Goal: Navigation & Orientation: Find specific page/section

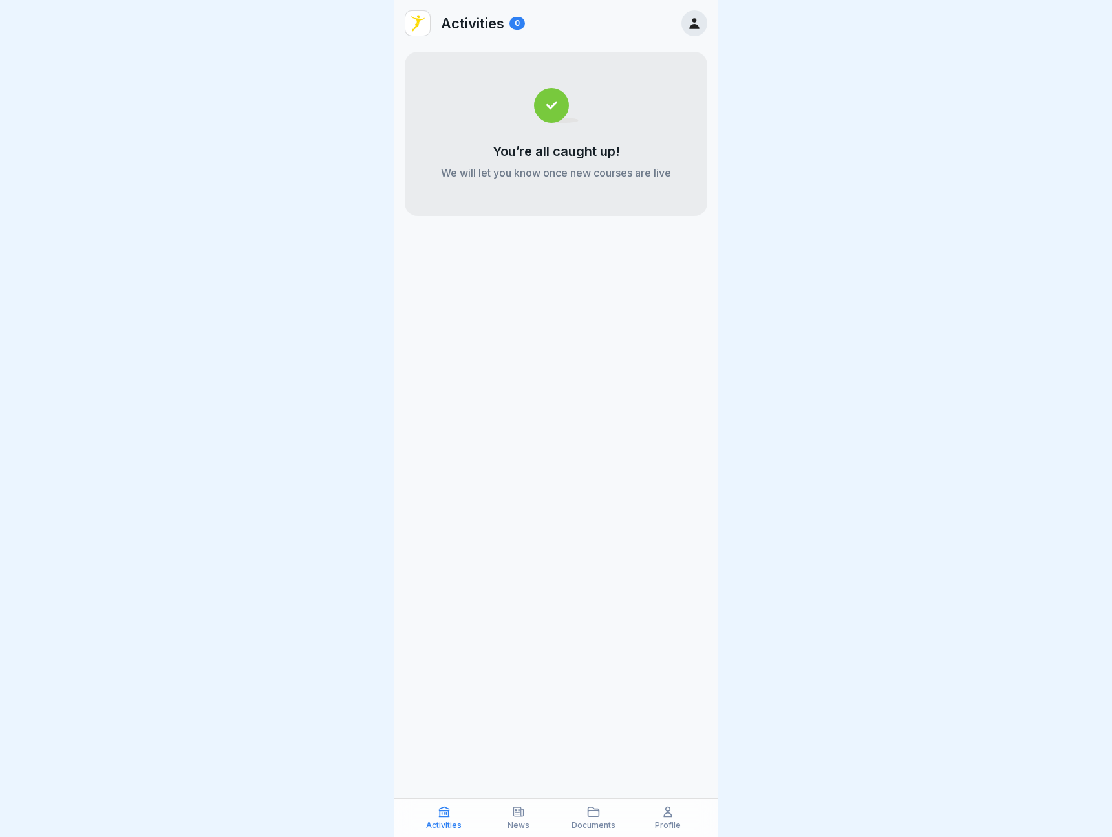
click at [607, 816] on div "Documents" at bounding box center [593, 817] width 69 height 25
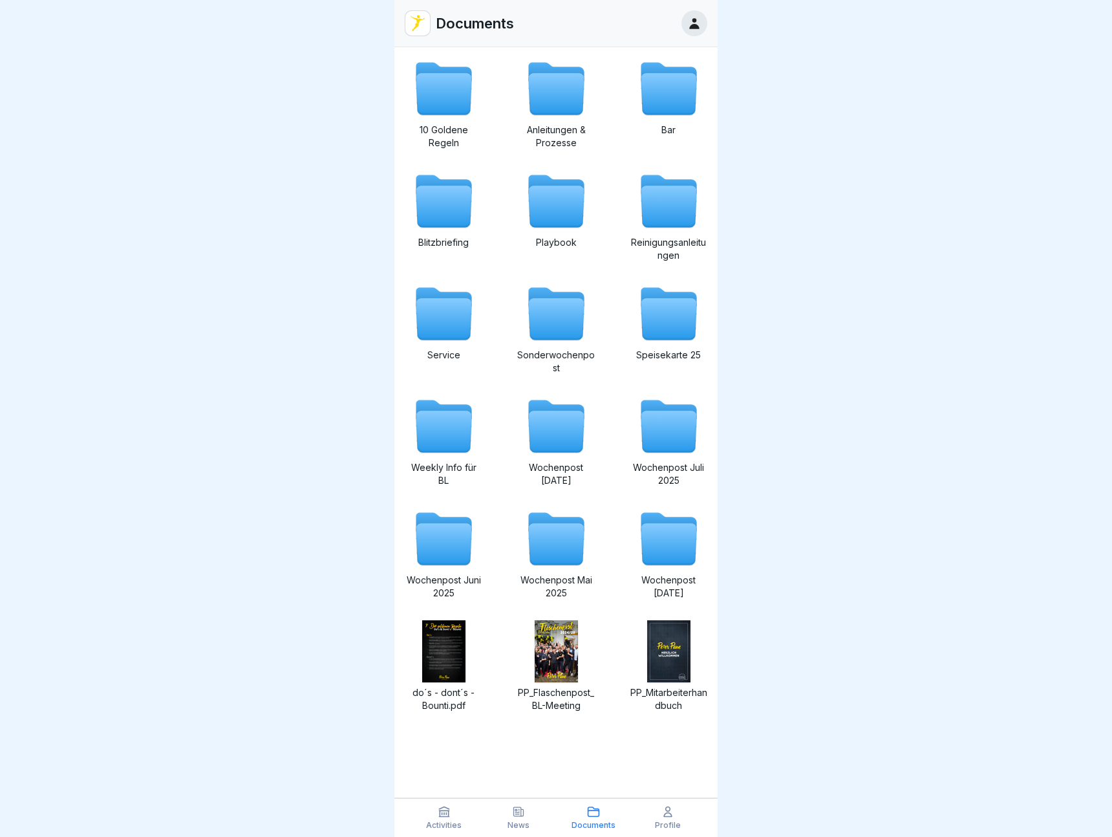
click at [447, 75] on icon at bounding box center [444, 94] width 56 height 41
click at [426, 326] on icon at bounding box center [444, 319] width 56 height 41
drag, startPoint x: 453, startPoint y: 438, endPoint x: 446, endPoint y: 437, distance: 7.2
click at [453, 438] on icon at bounding box center [444, 431] width 56 height 41
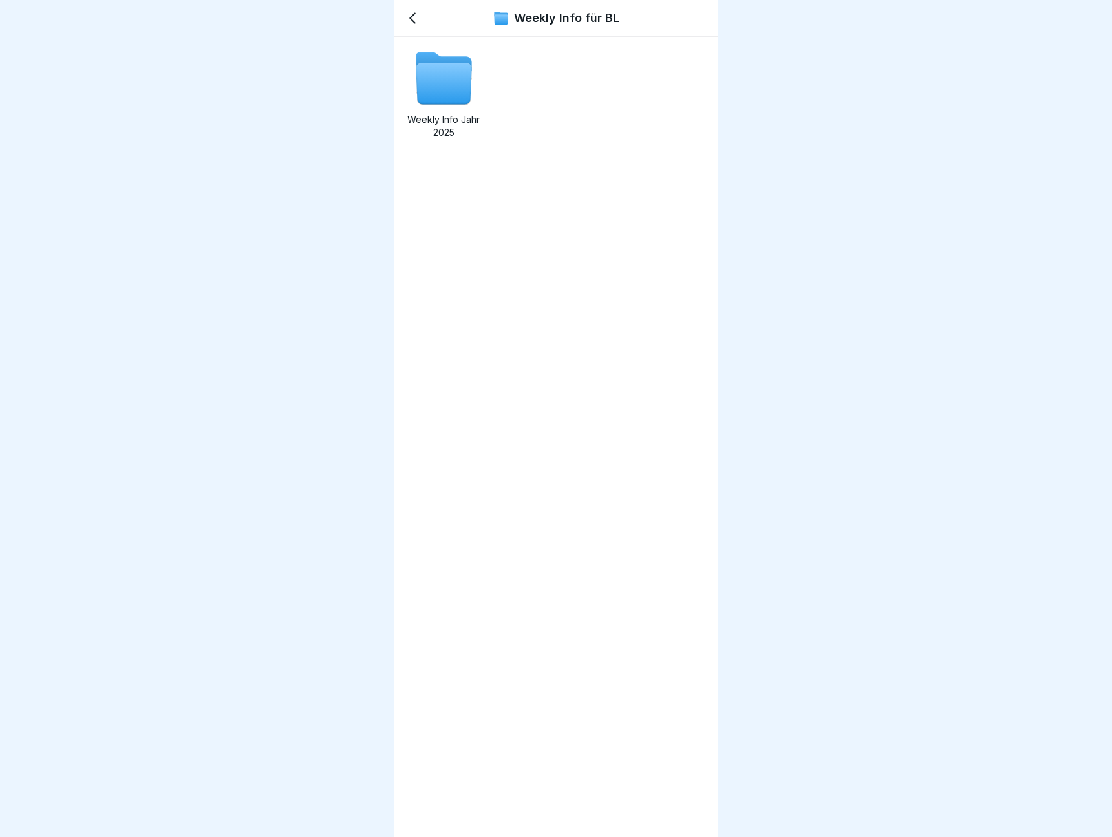
click at [448, 84] on icon at bounding box center [444, 83] width 56 height 41
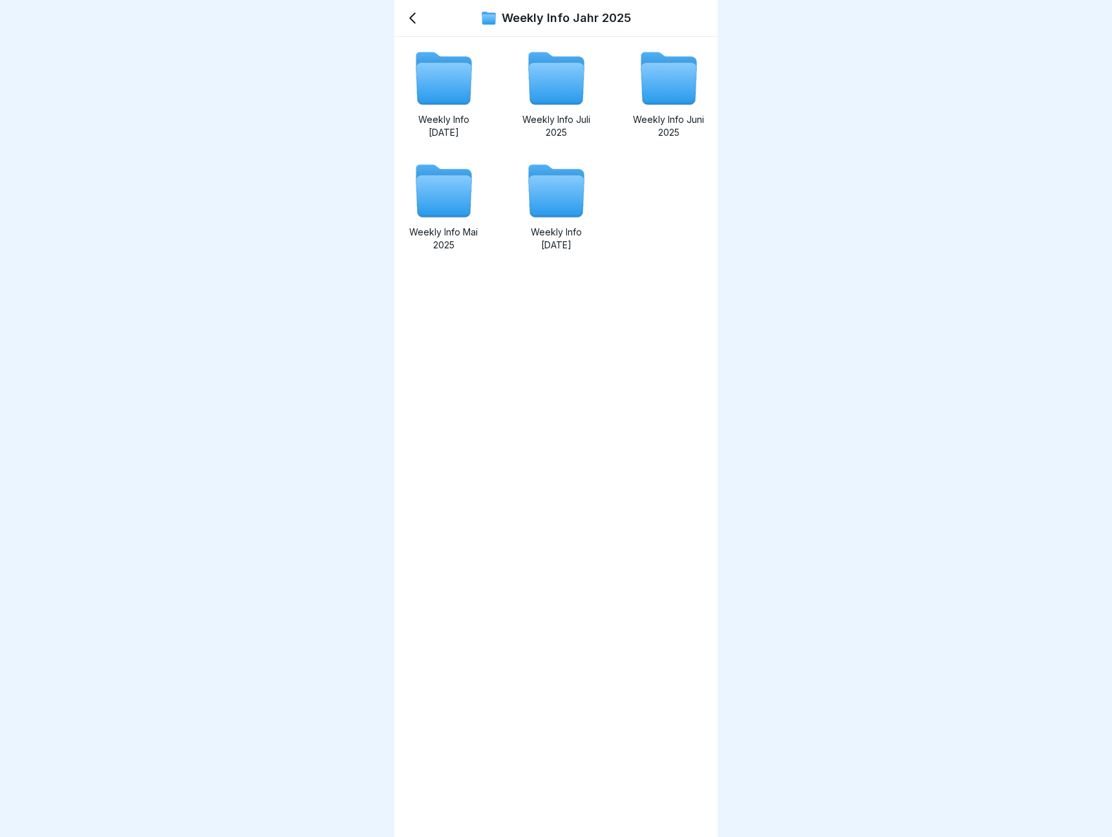
click at [448, 84] on icon at bounding box center [444, 83] width 56 height 41
click at [416, 19] on icon at bounding box center [413, 18] width 16 height 16
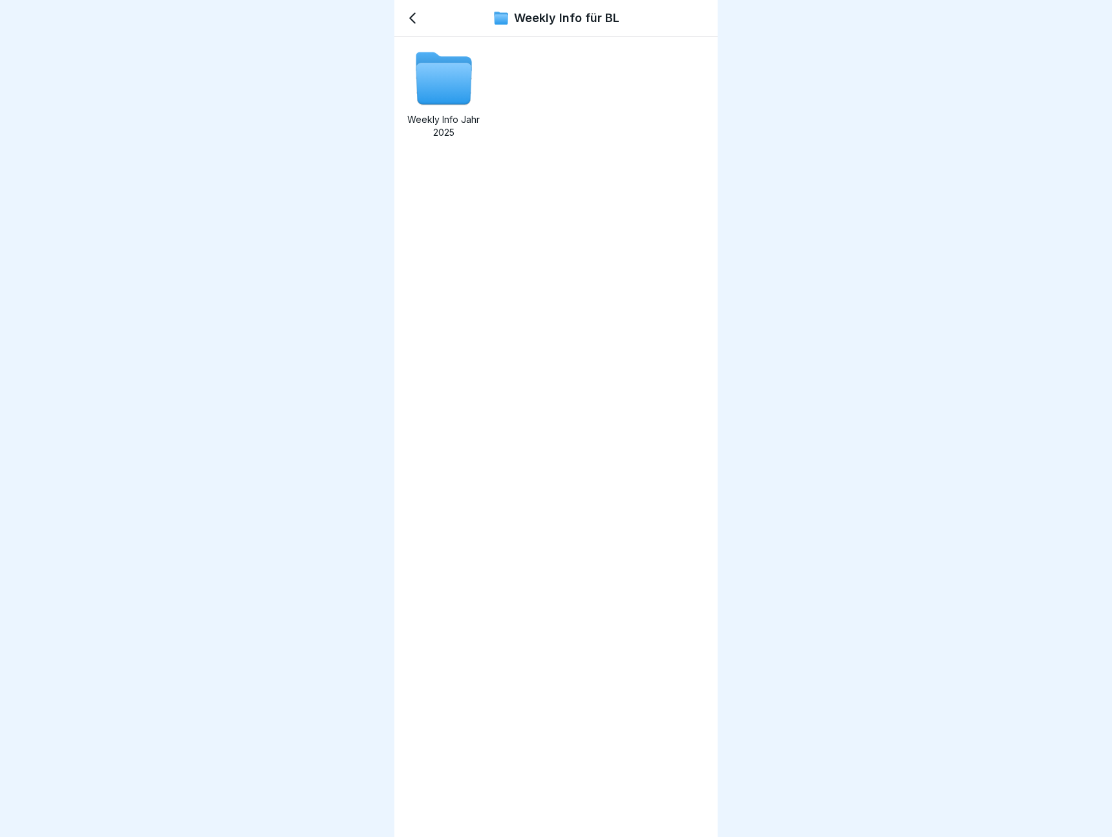
click at [416, 19] on icon at bounding box center [413, 18] width 16 height 16
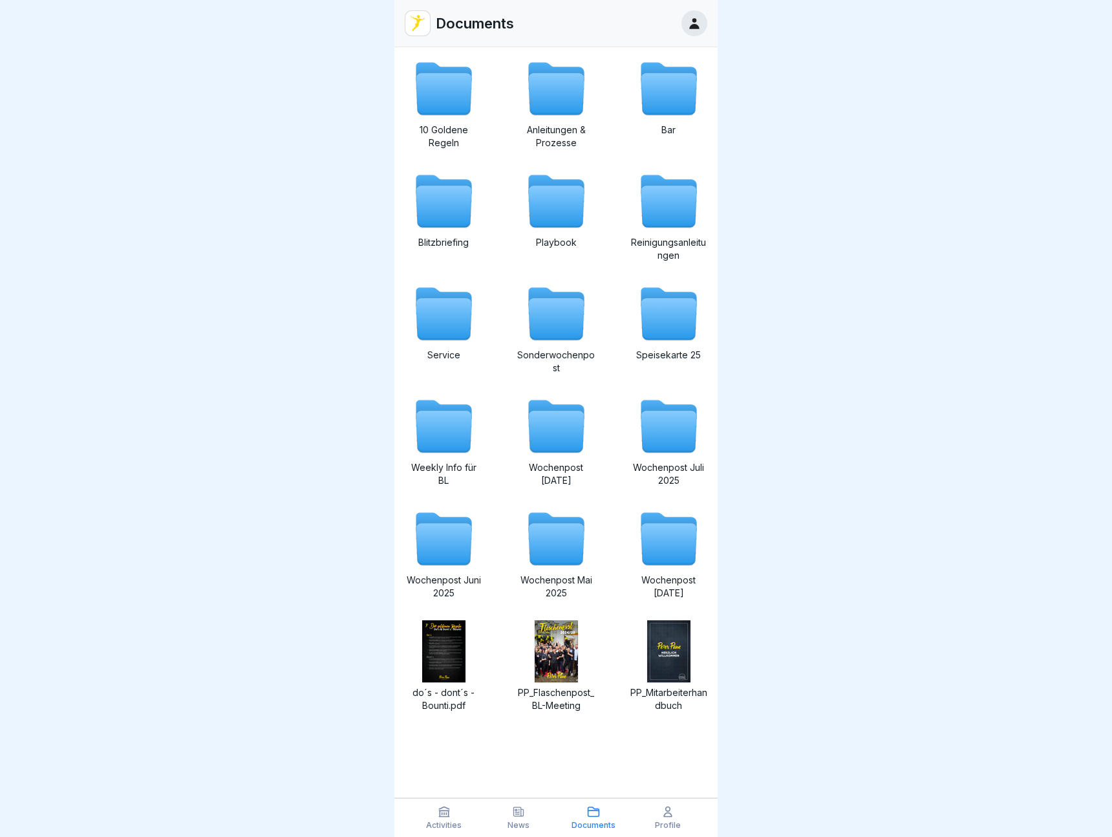
click at [657, 207] on icon at bounding box center [669, 206] width 56 height 41
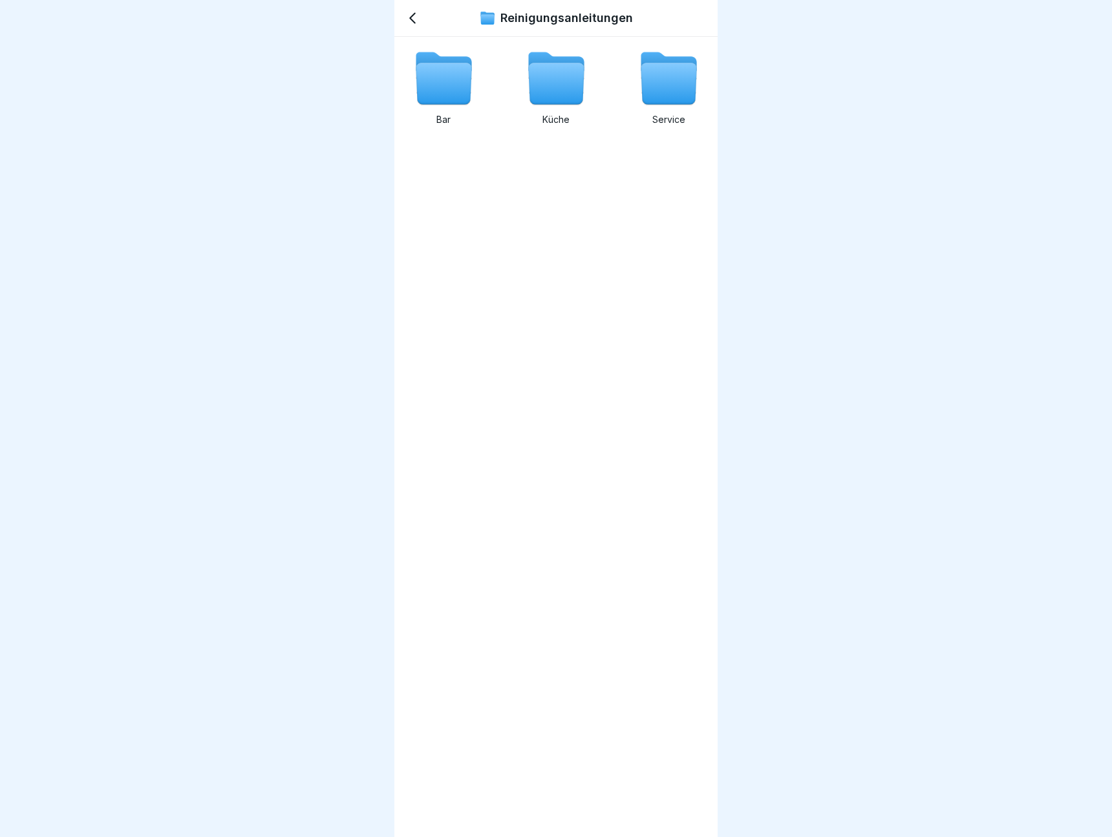
click at [575, 86] on icon at bounding box center [556, 83] width 56 height 41
click at [446, 83] on icon at bounding box center [444, 83] width 56 height 41
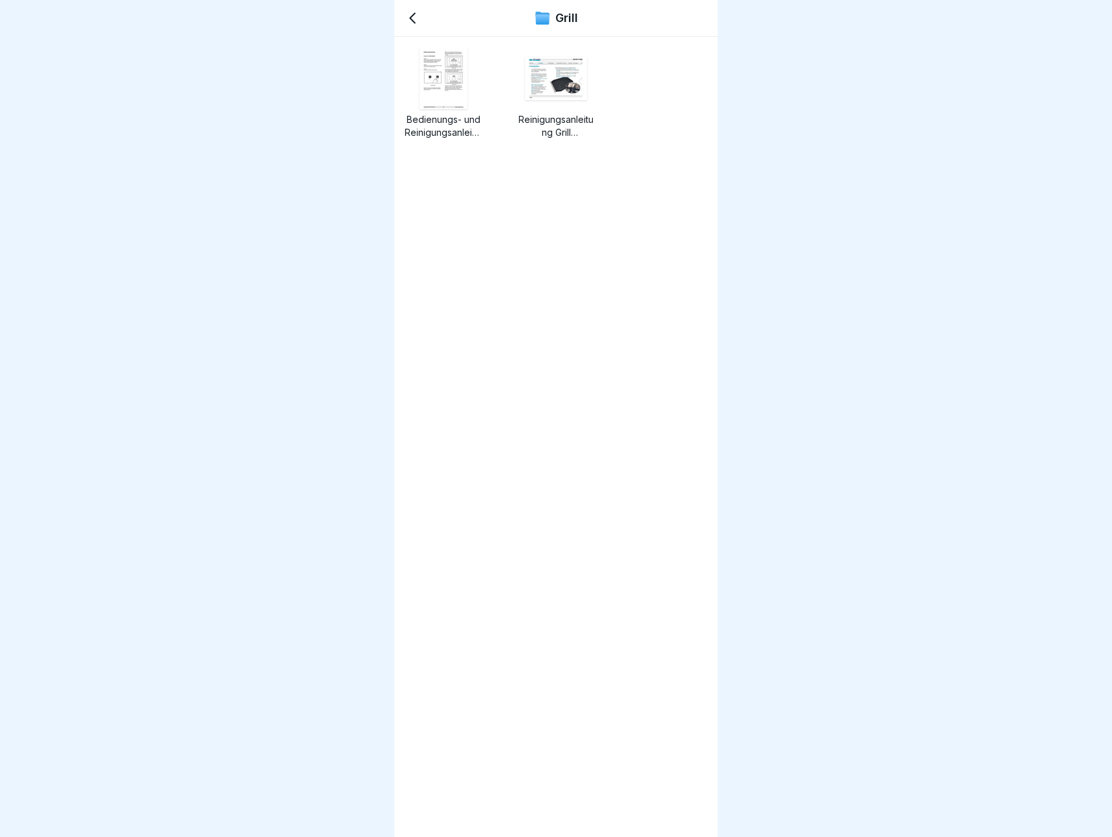
click at [416, 20] on icon at bounding box center [413, 18] width 16 height 16
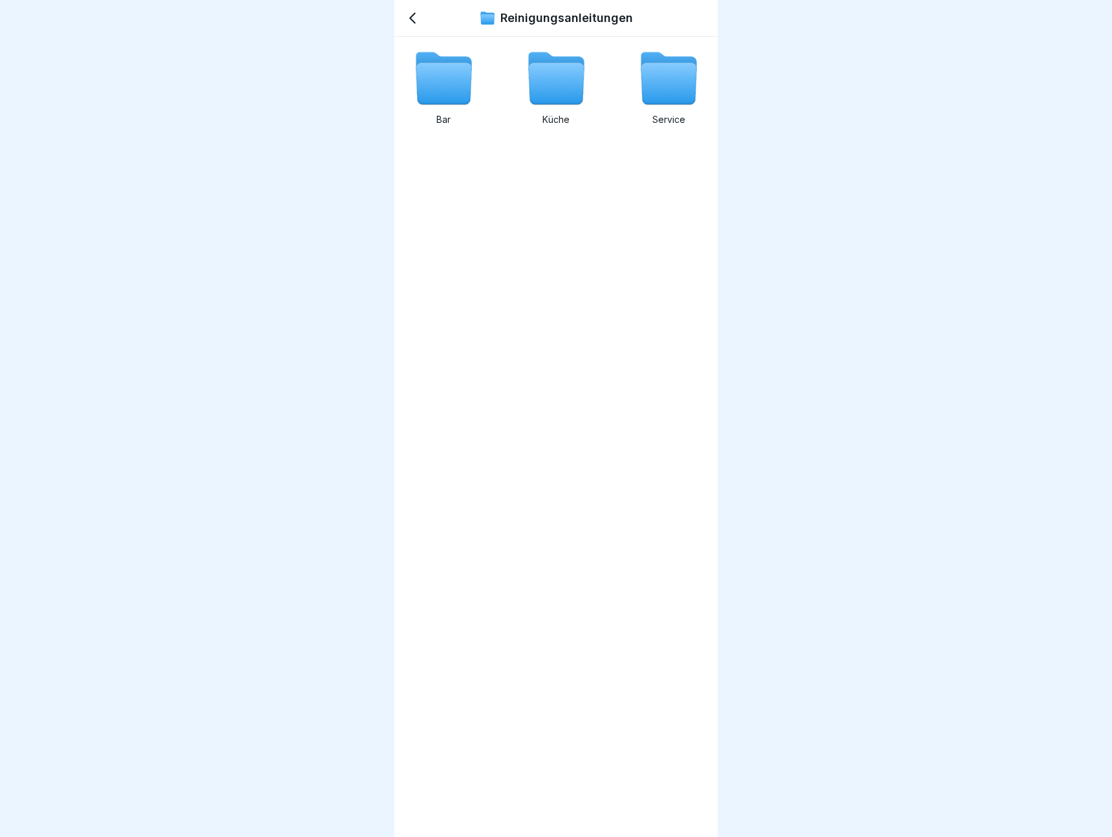
click at [416, 20] on icon at bounding box center [413, 18] width 16 height 16
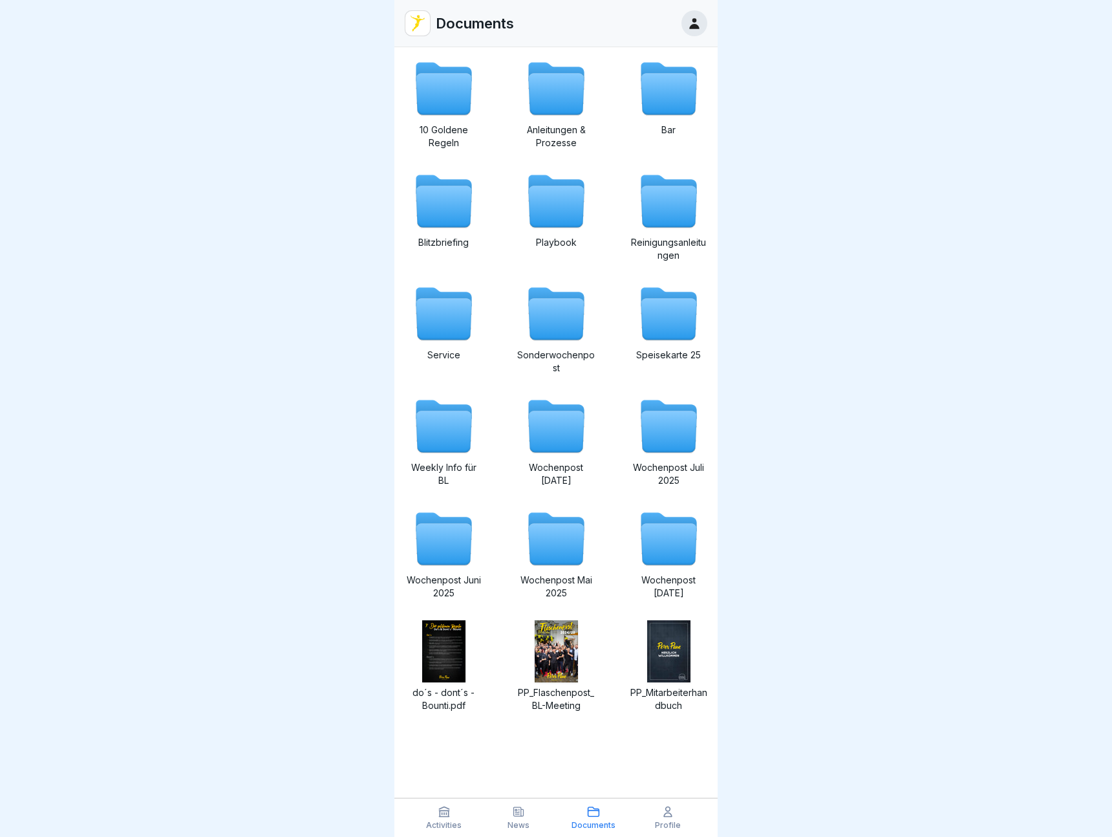
click at [541, 202] on icon at bounding box center [556, 206] width 56 height 41
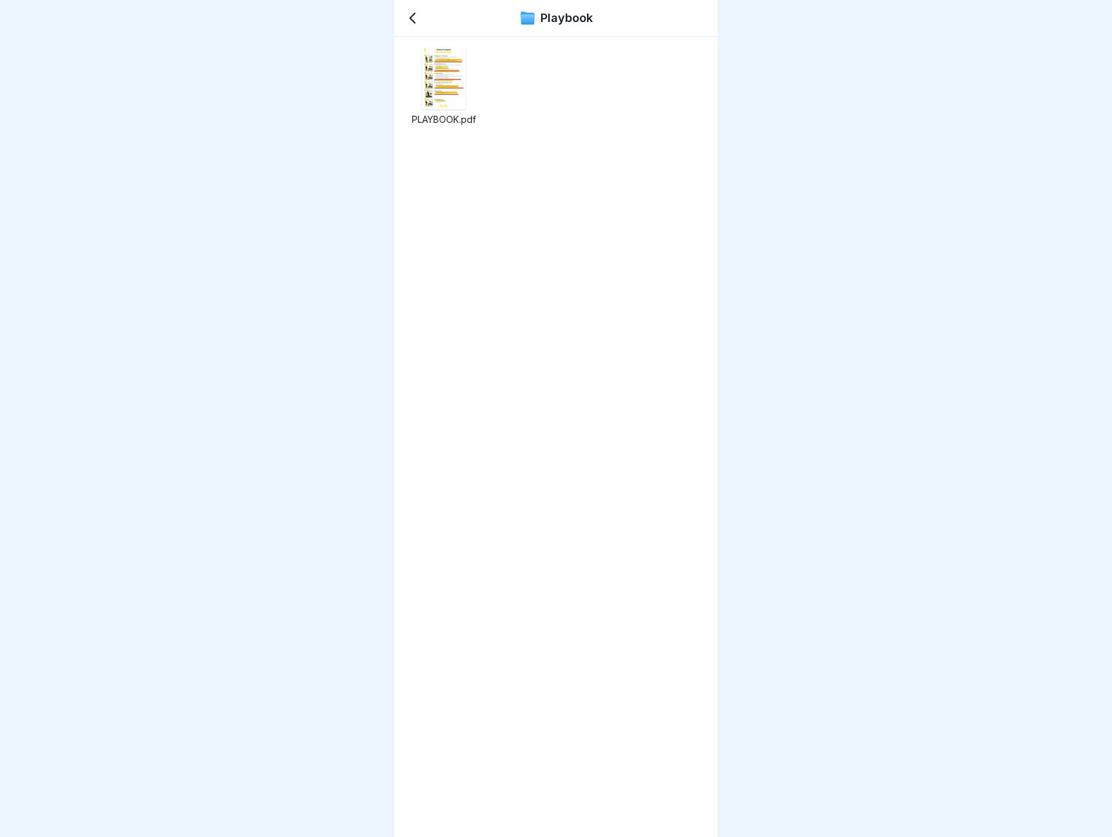
click at [416, 14] on icon at bounding box center [413, 18] width 16 height 16
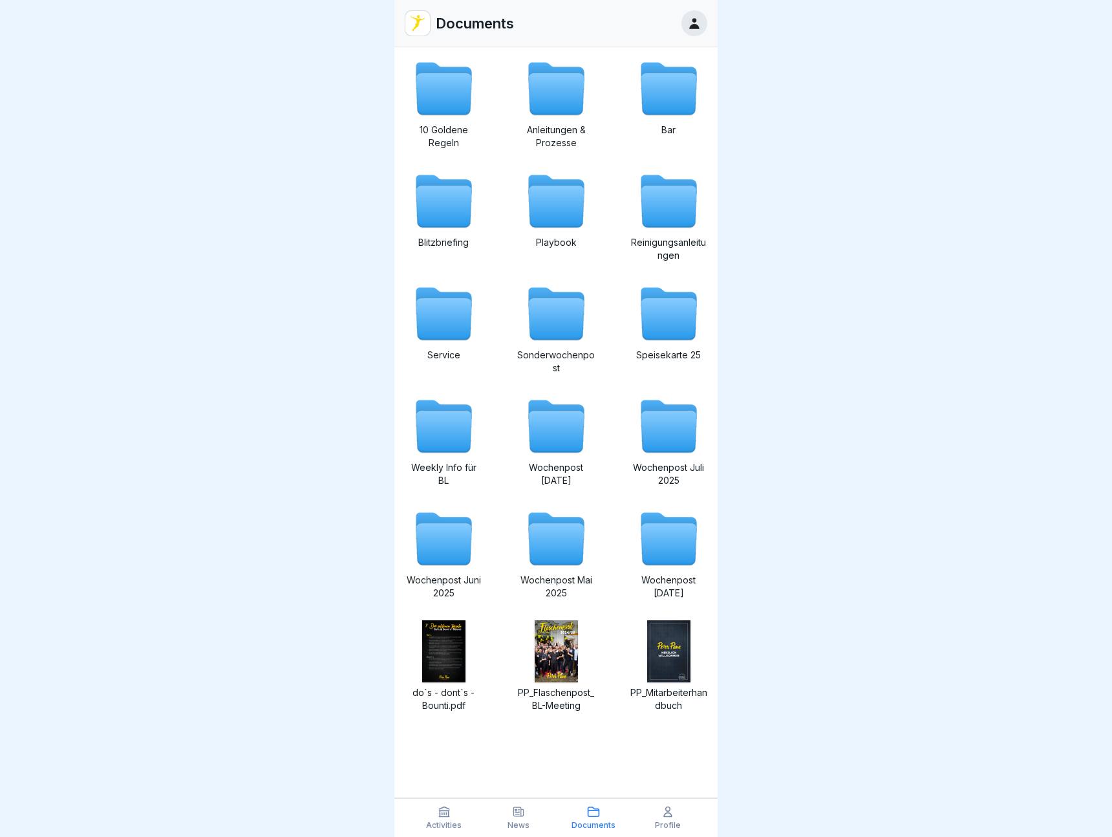
click at [433, 199] on icon at bounding box center [444, 206] width 56 height 41
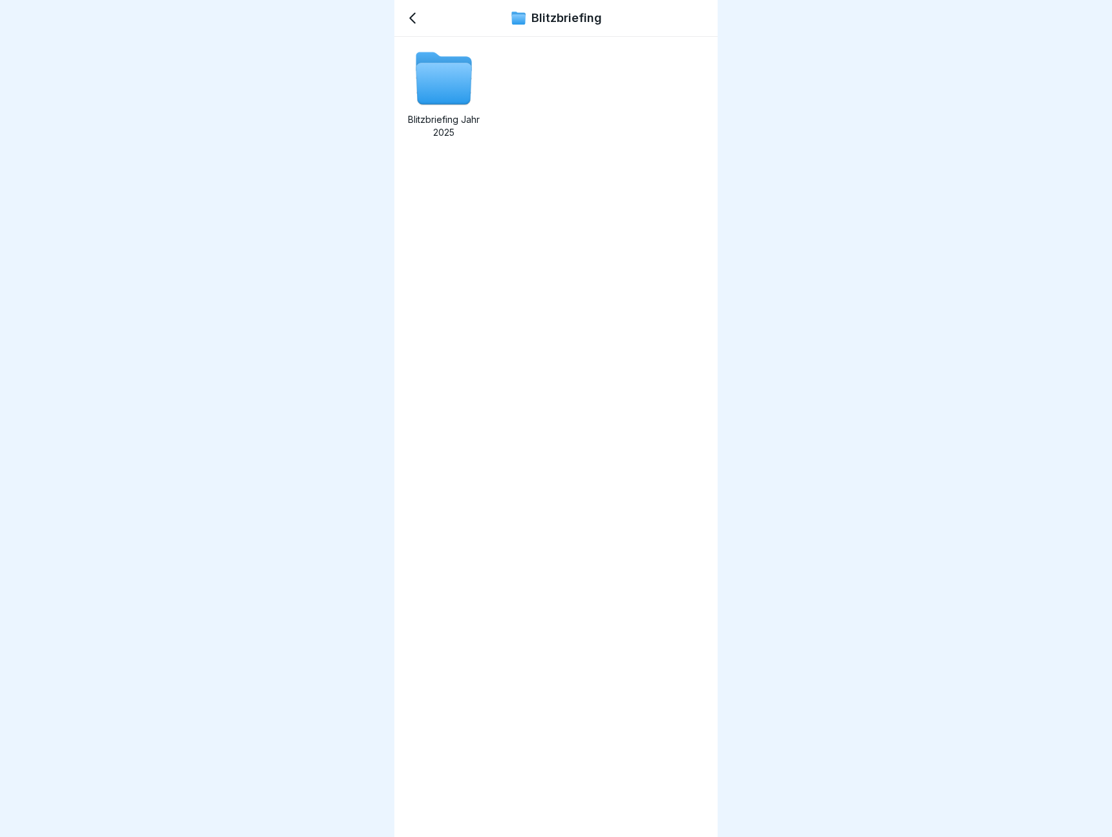
click at [436, 86] on icon at bounding box center [444, 83] width 56 height 41
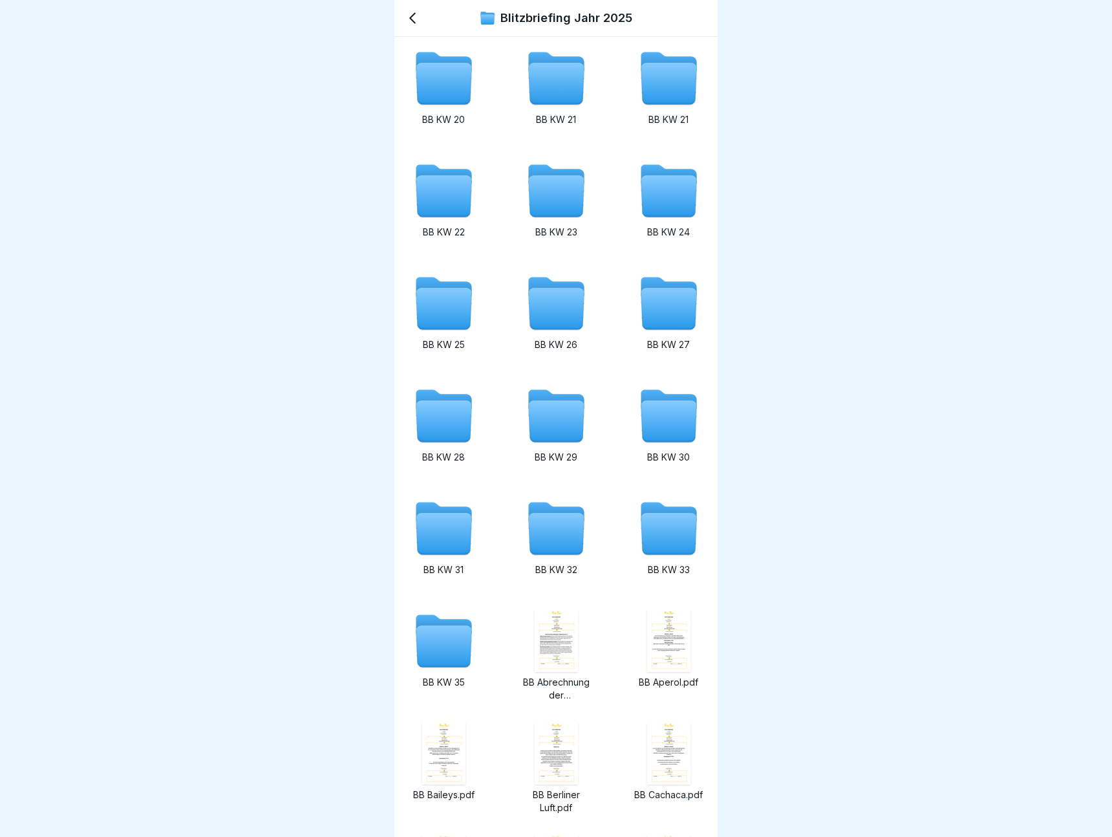
click at [437, 87] on icon at bounding box center [444, 83] width 56 height 41
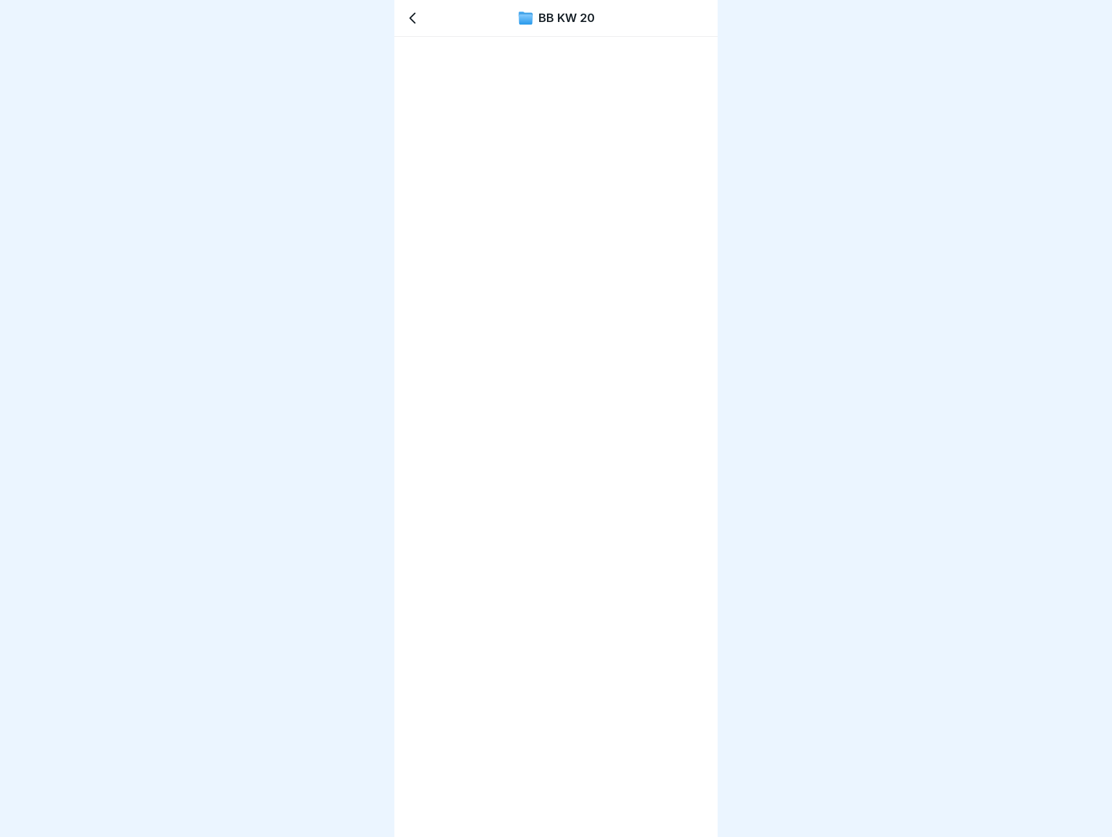
click at [415, 21] on icon at bounding box center [413, 18] width 16 height 16
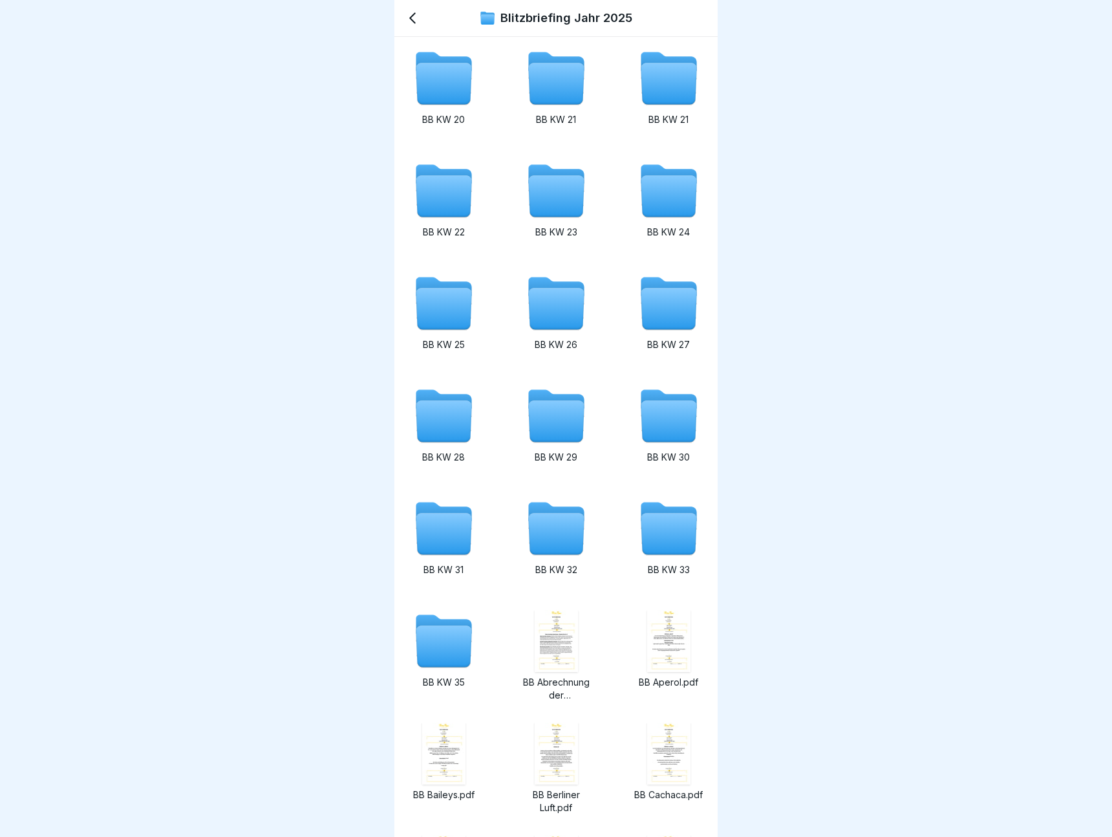
click at [415, 21] on icon at bounding box center [413, 18] width 16 height 16
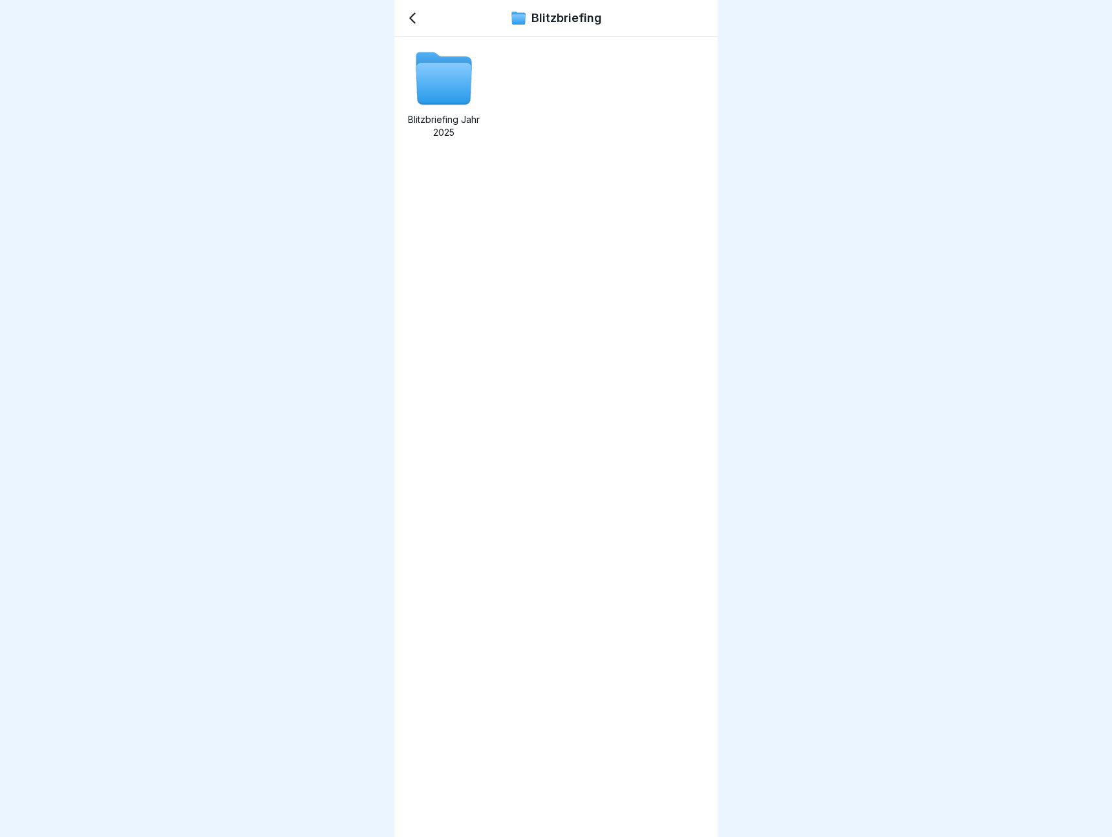
click at [415, 21] on icon at bounding box center [413, 18] width 16 height 16
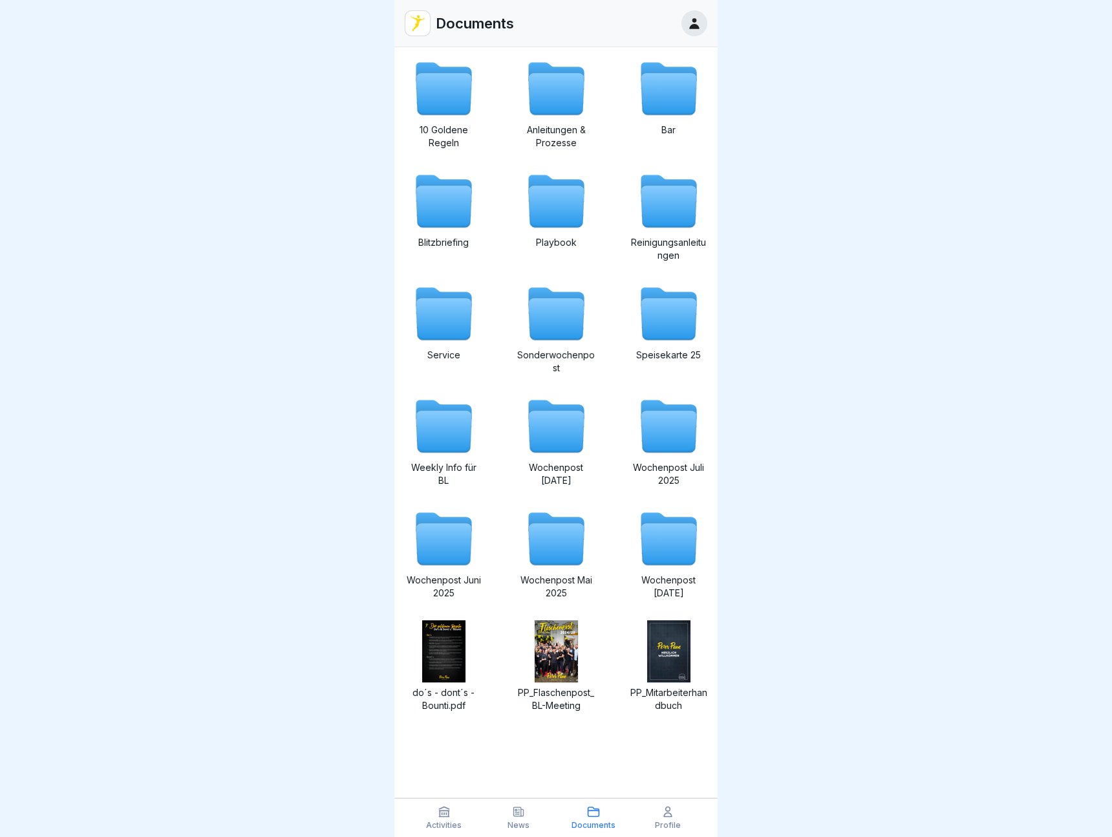
click at [550, 90] on icon at bounding box center [556, 94] width 56 height 41
